Goal: Transaction & Acquisition: Purchase product/service

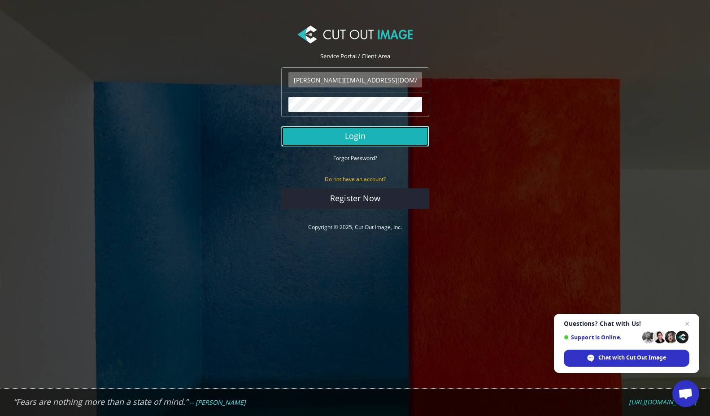
click at [376, 145] on button "Login" at bounding box center [355, 136] width 148 height 21
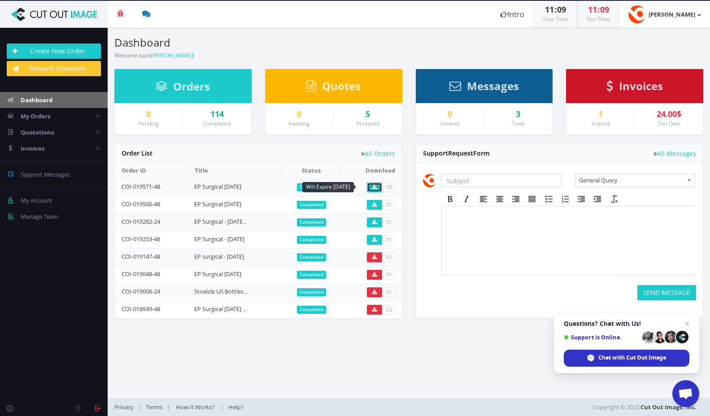
click at [372, 185] on icon at bounding box center [374, 187] width 5 height 5
click at [642, 81] on span "Invoices" at bounding box center [641, 85] width 44 height 15
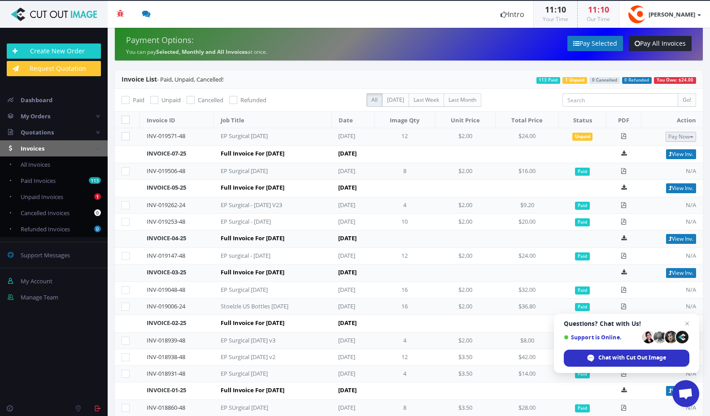
click at [683, 138] on button "Pay Now" at bounding box center [681, 137] width 31 height 10
click at [651, 162] on span "Credit Card" at bounding box center [658, 165] width 35 height 9
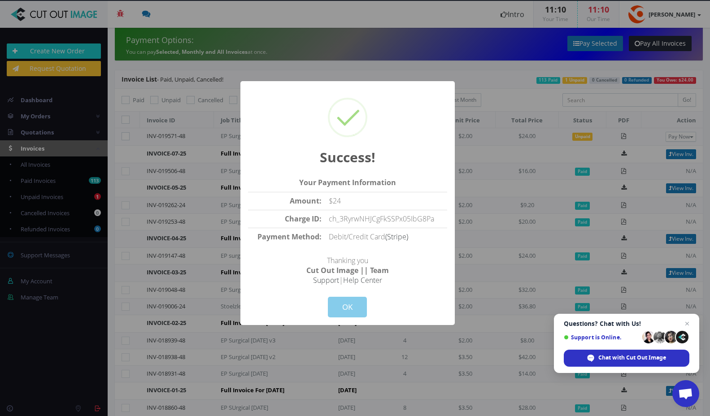
drag, startPoint x: 352, startPoint y: 311, endPoint x: 372, endPoint y: 303, distance: 21.3
click at [352, 311] on button "OK" at bounding box center [347, 307] width 39 height 21
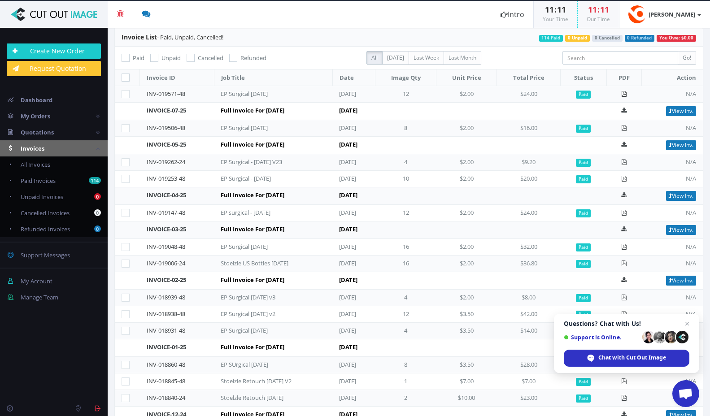
click at [627, 93] on icon at bounding box center [624, 94] width 6 height 6
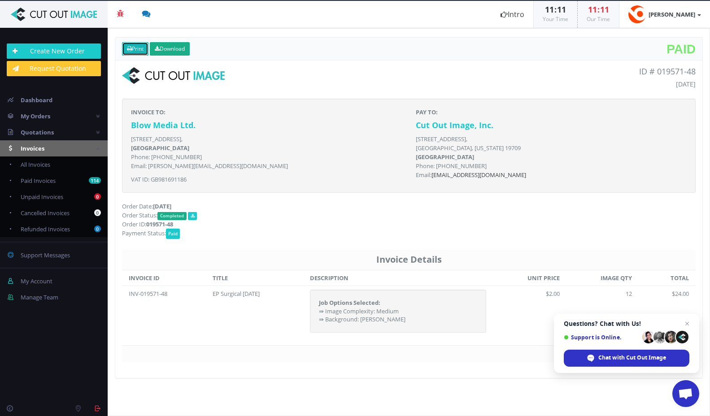
click at [135, 48] on link "Print" at bounding box center [135, 48] width 26 height 13
